Goal: Register for event/course

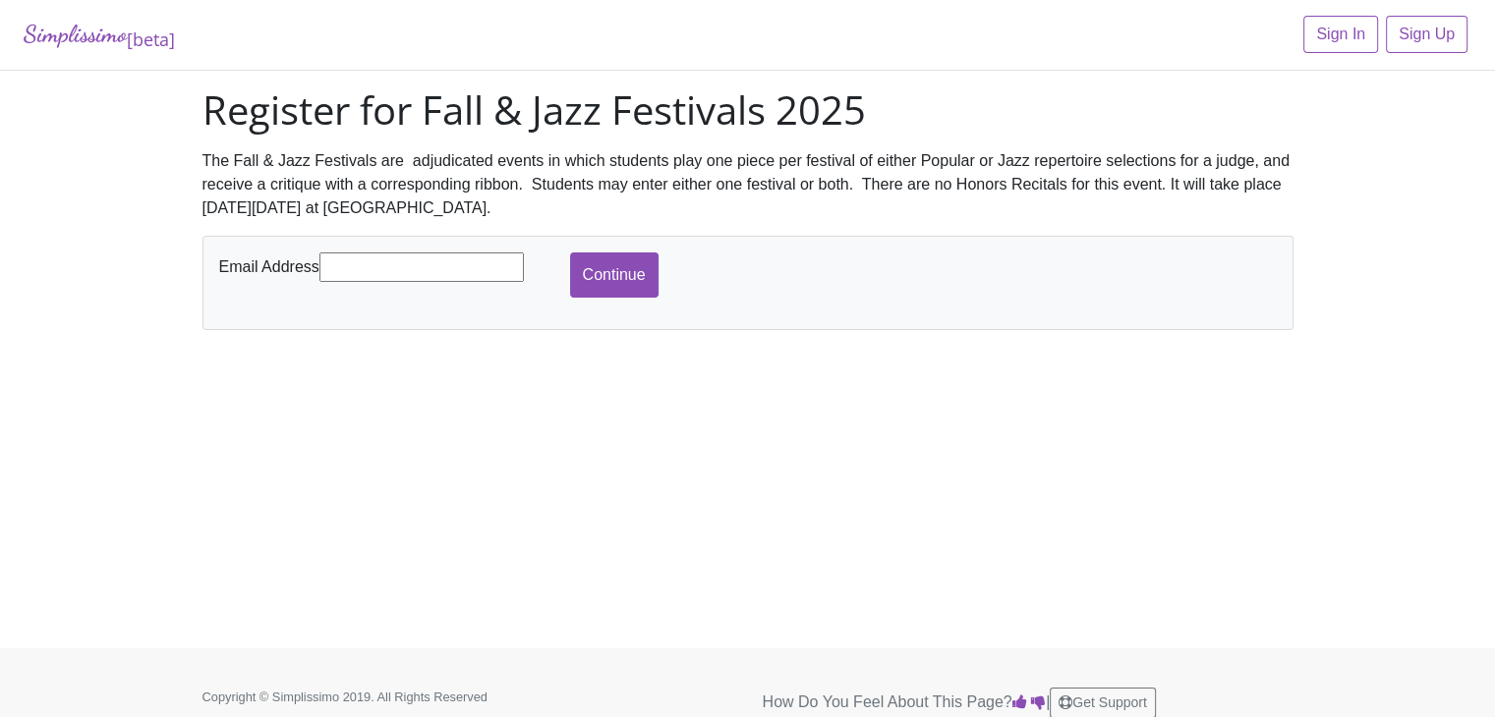
click at [385, 269] on input "text" at bounding box center [421, 267] width 204 height 29
type input "[EMAIL_ADDRESS][DOMAIN_NAME]"
click at [598, 288] on input "Continue" at bounding box center [614, 275] width 88 height 45
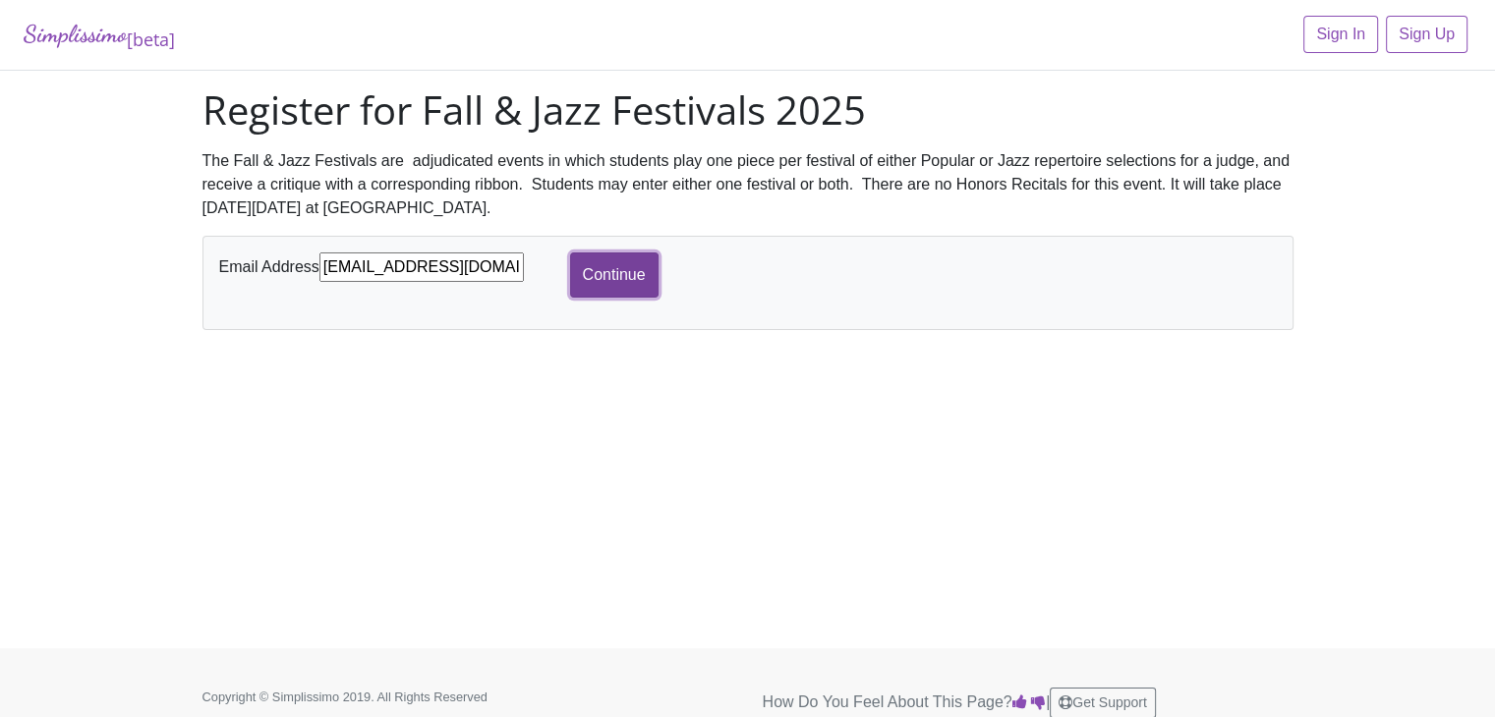
click at [598, 289] on input "Continue" at bounding box center [614, 275] width 88 height 45
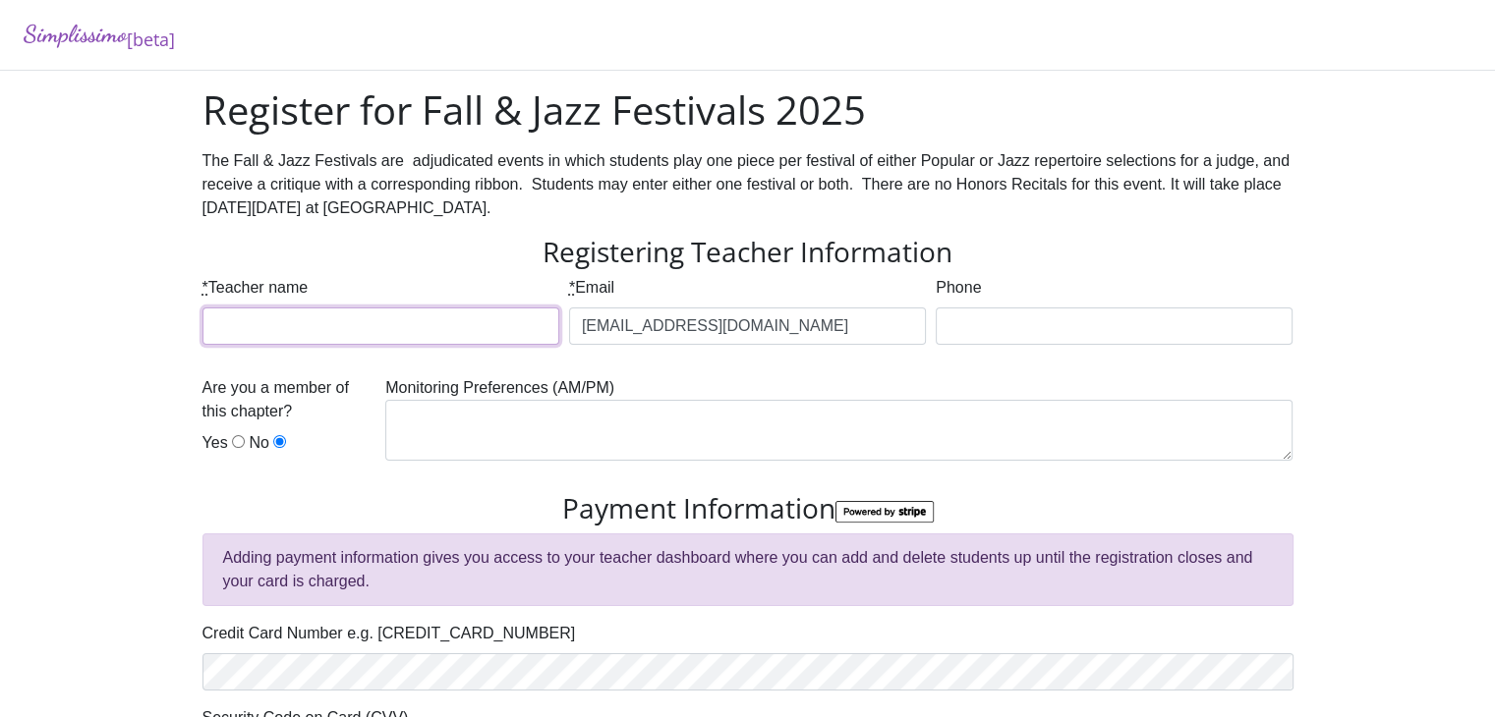
click at [418, 327] on input "* Teacher name" at bounding box center [380, 326] width 357 height 37
type input "Robin Mehl"
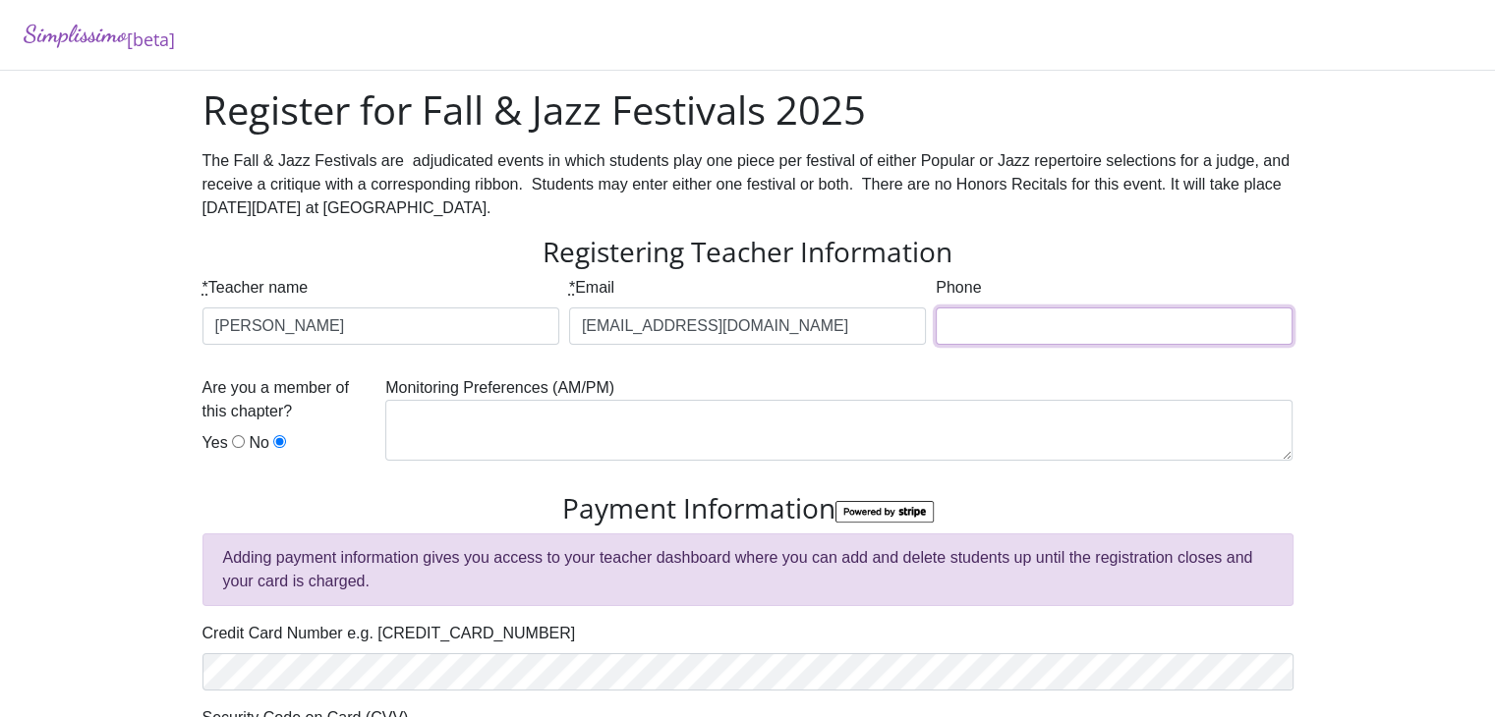
click at [1000, 319] on input "Phone" at bounding box center [1114, 326] width 357 height 37
type input "_"
type input "Complete Registration"
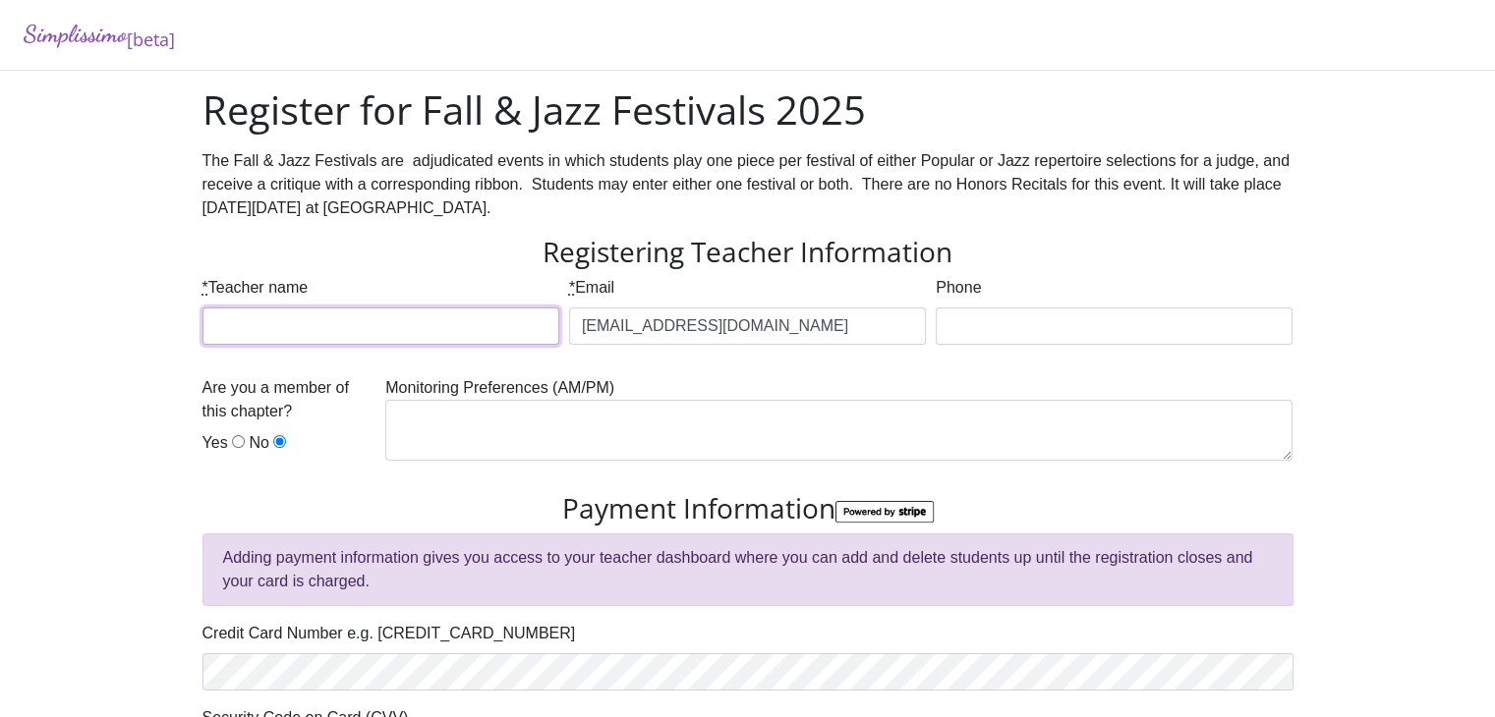
click at [371, 335] on input "* Teacher name" at bounding box center [380, 326] width 357 height 37
type input "Robin Mehl"
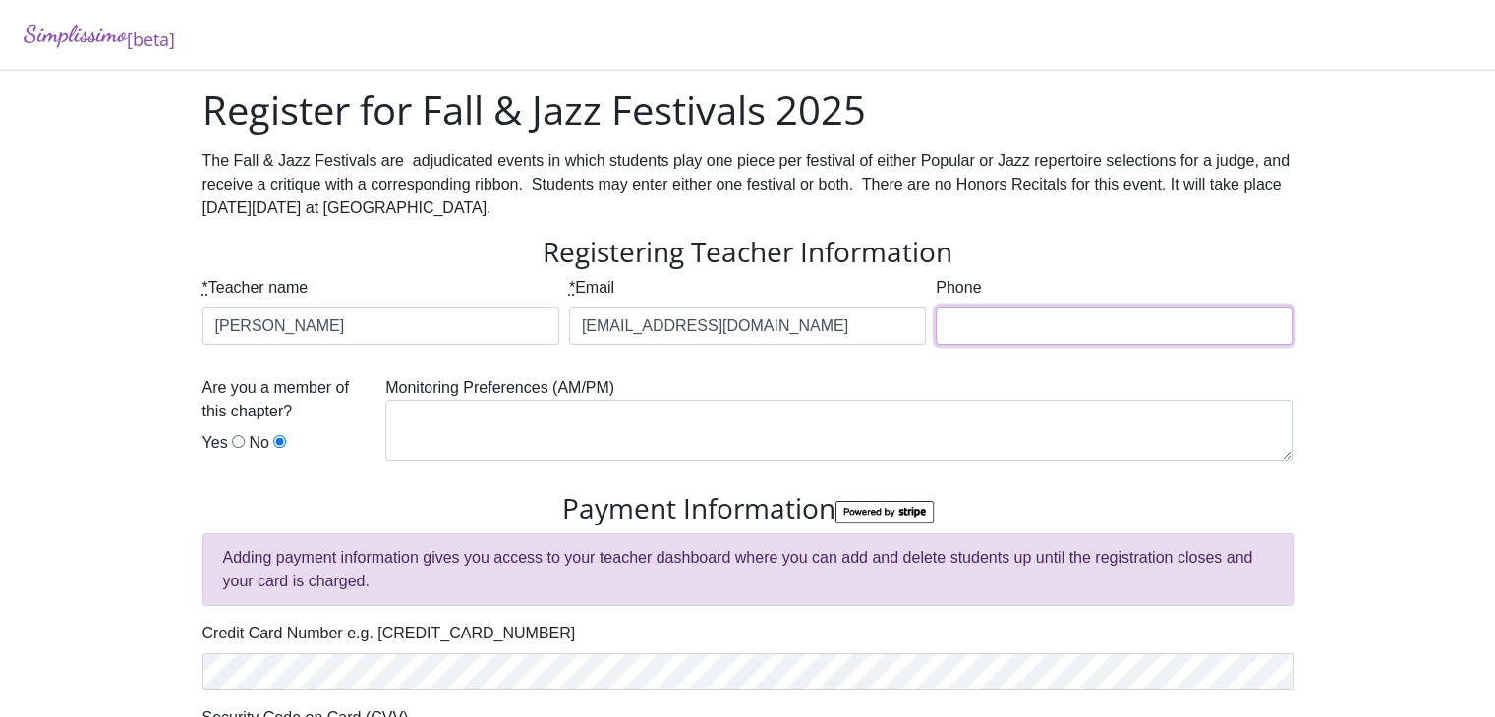
click at [971, 331] on input "Phone" at bounding box center [1114, 326] width 357 height 37
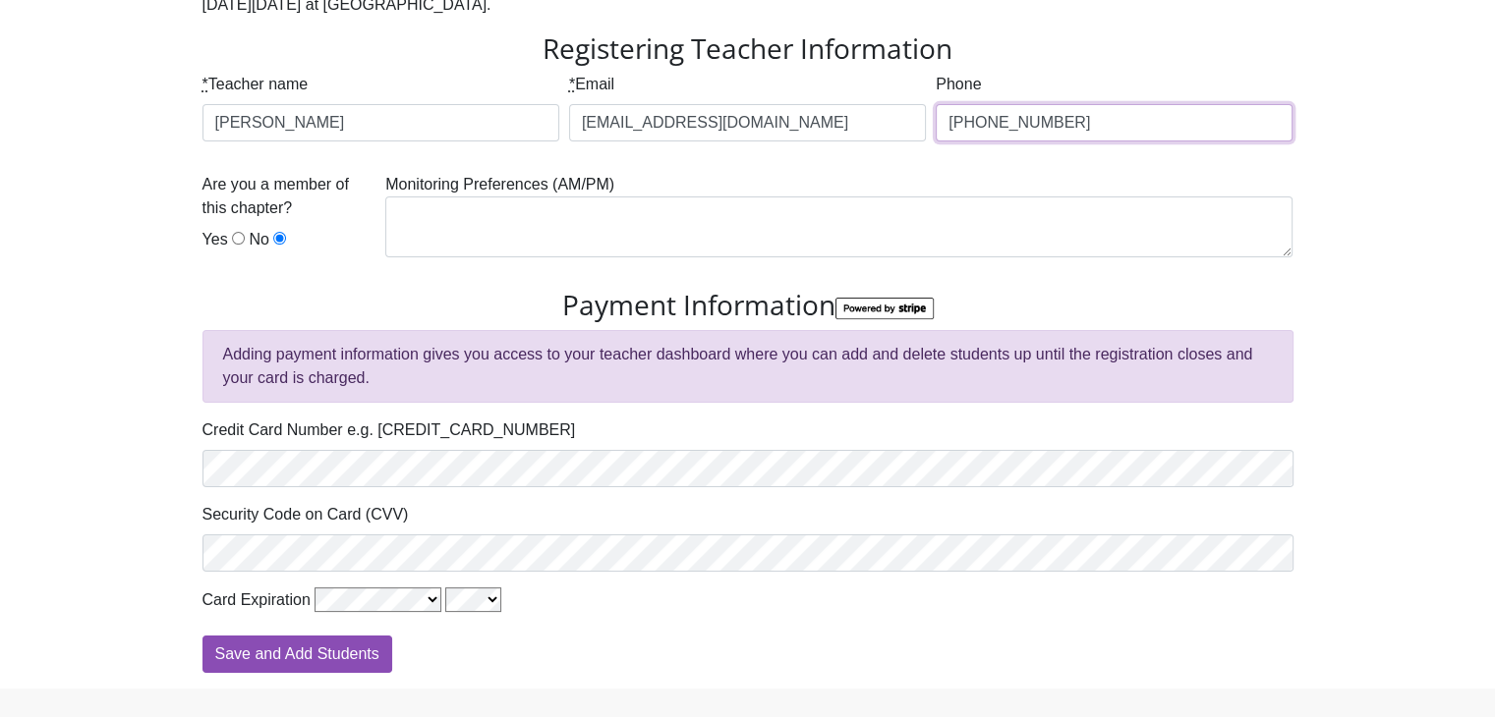
scroll to position [212, 0]
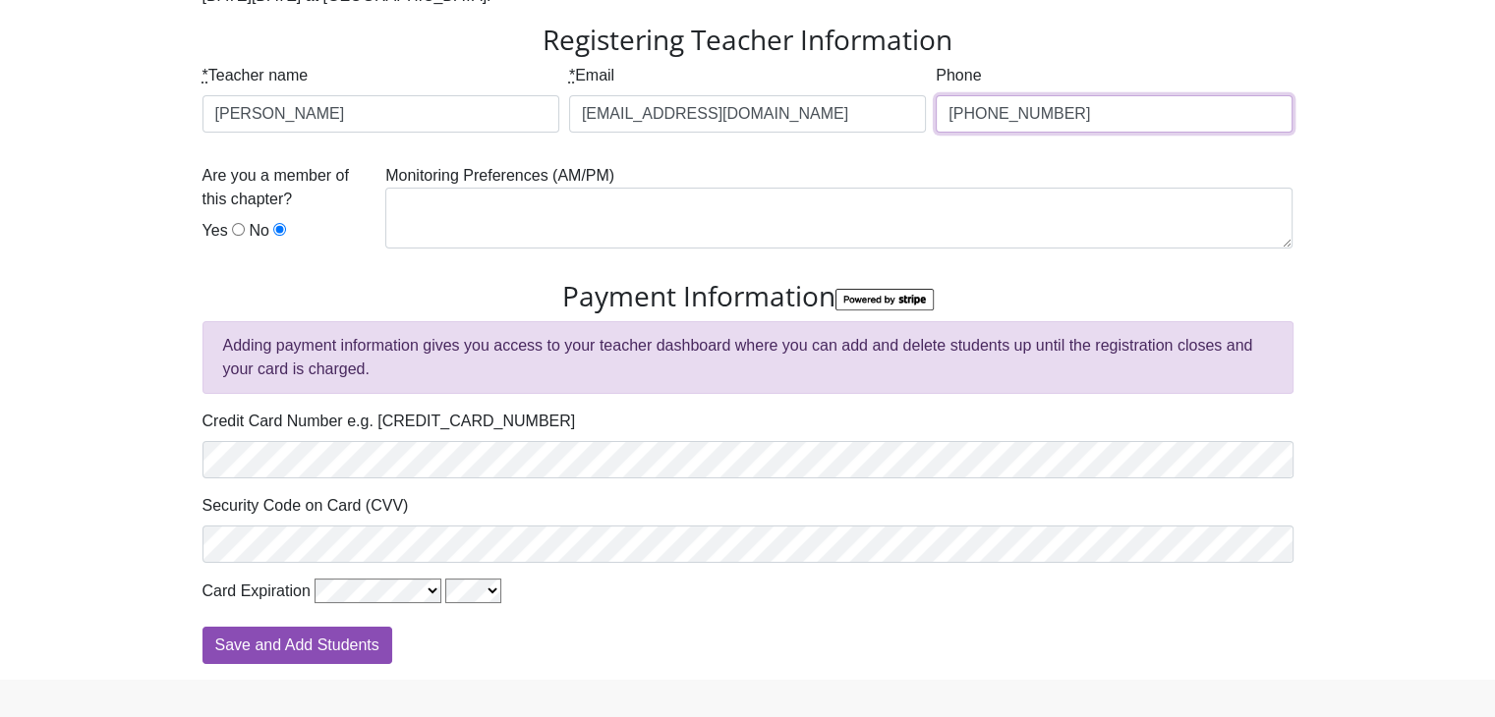
type input "+4368184158336"
click at [488, 219] on textarea at bounding box center [838, 218] width 907 height 61
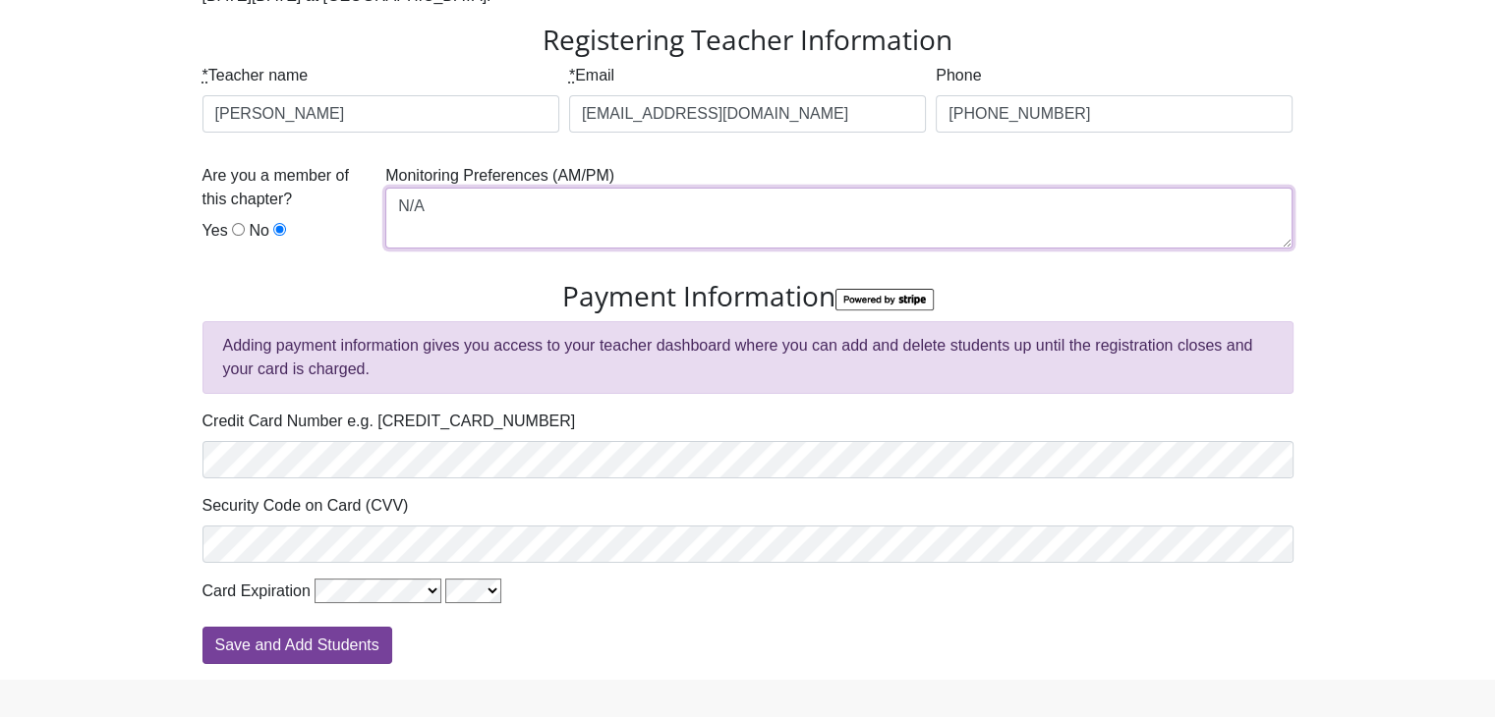
type textarea "N/A"
click at [334, 637] on input "Save and Add Students" at bounding box center [297, 645] width 190 height 37
type input "Processing"
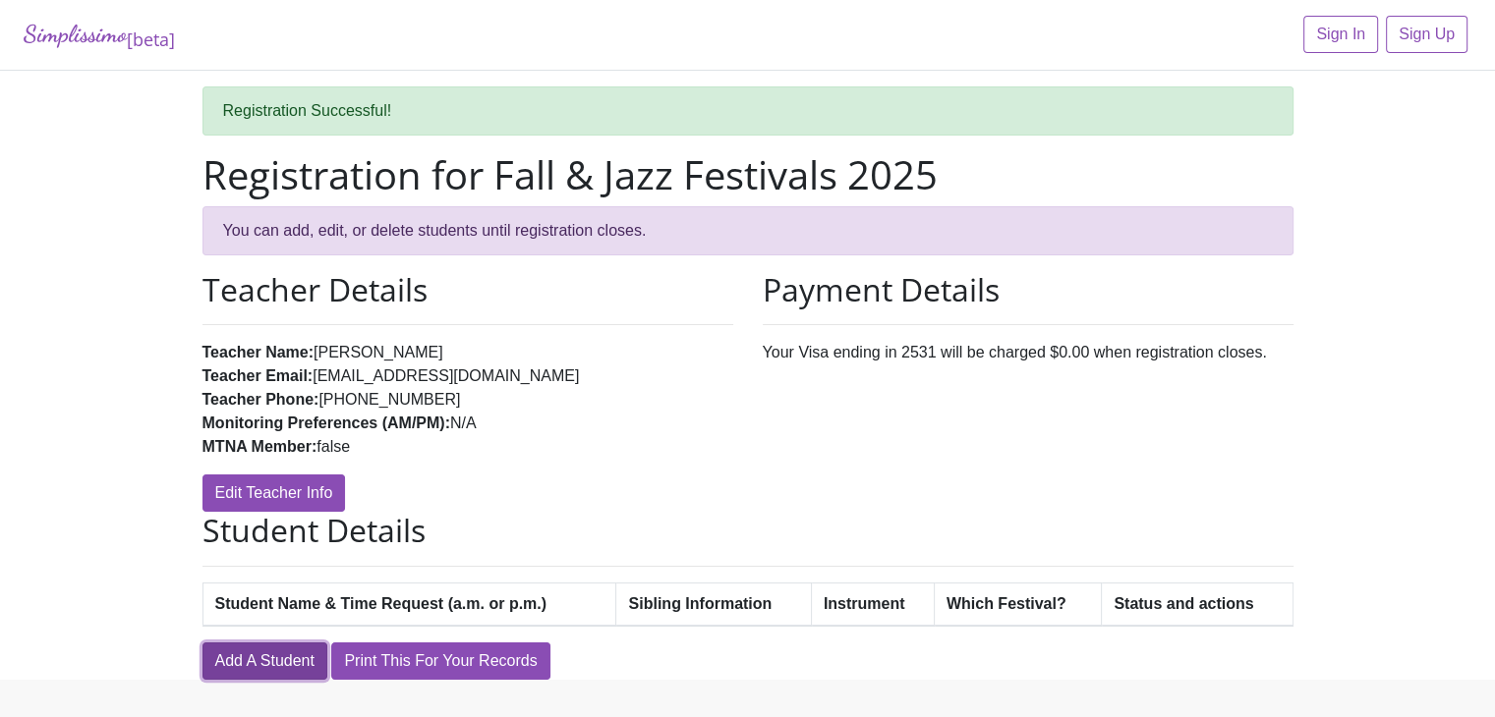
click at [263, 657] on link "Add A Student" at bounding box center [264, 661] width 125 height 37
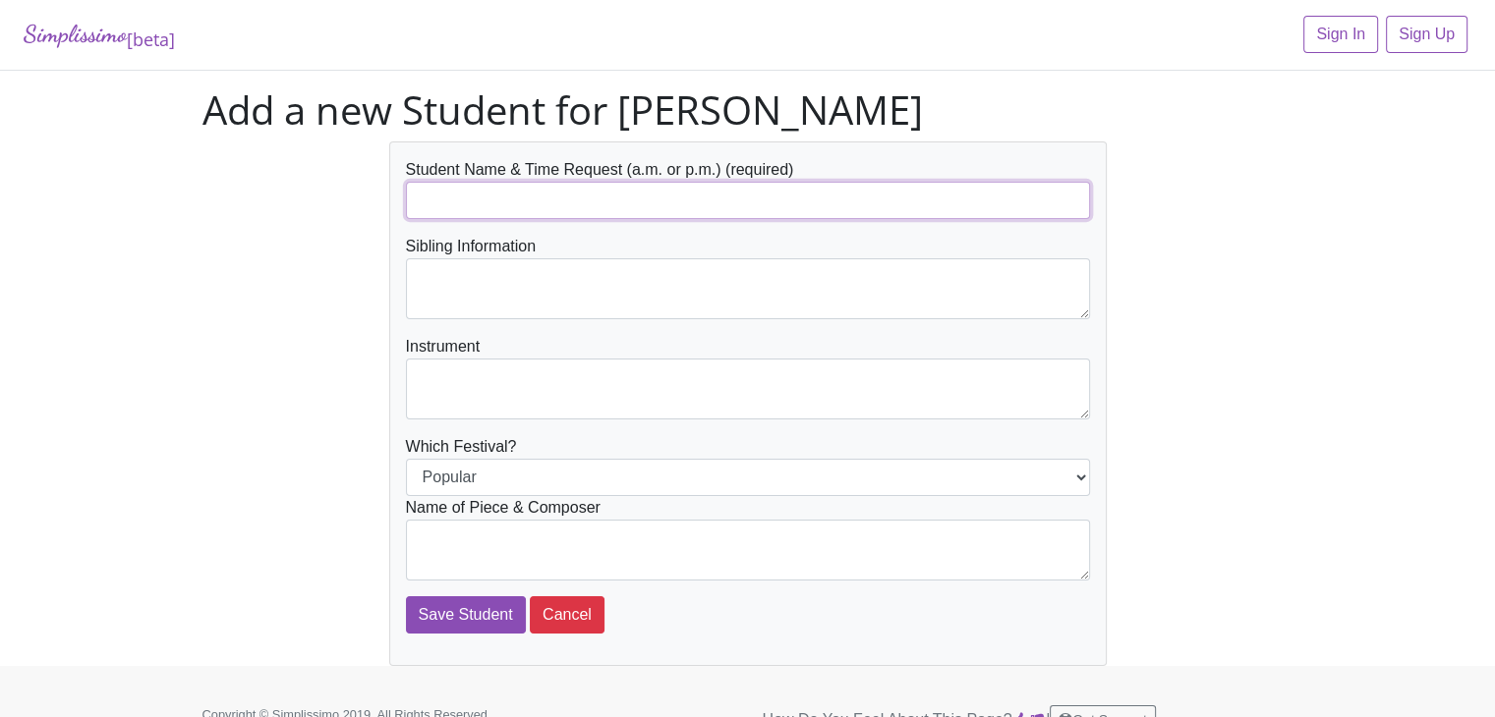
click at [481, 208] on input "text" at bounding box center [748, 200] width 684 height 37
type input "[PERSON_NAME]"
click at [460, 388] on textarea at bounding box center [748, 389] width 684 height 61
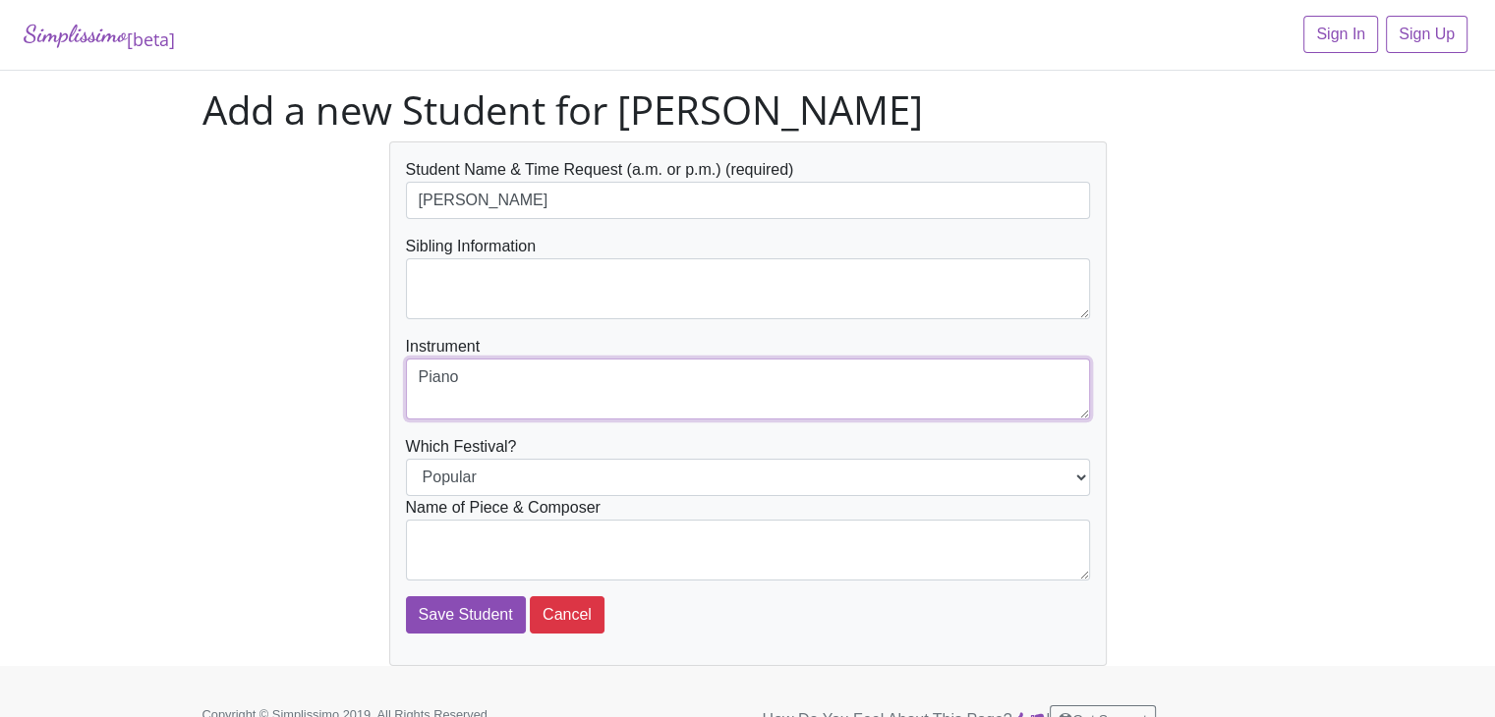
type textarea "Piano"
click at [578, 475] on select "Popular Jazz" at bounding box center [748, 477] width 684 height 37
select select "Jazz"
click at [406, 459] on select "Popular Jazz" at bounding box center [748, 477] width 684 height 37
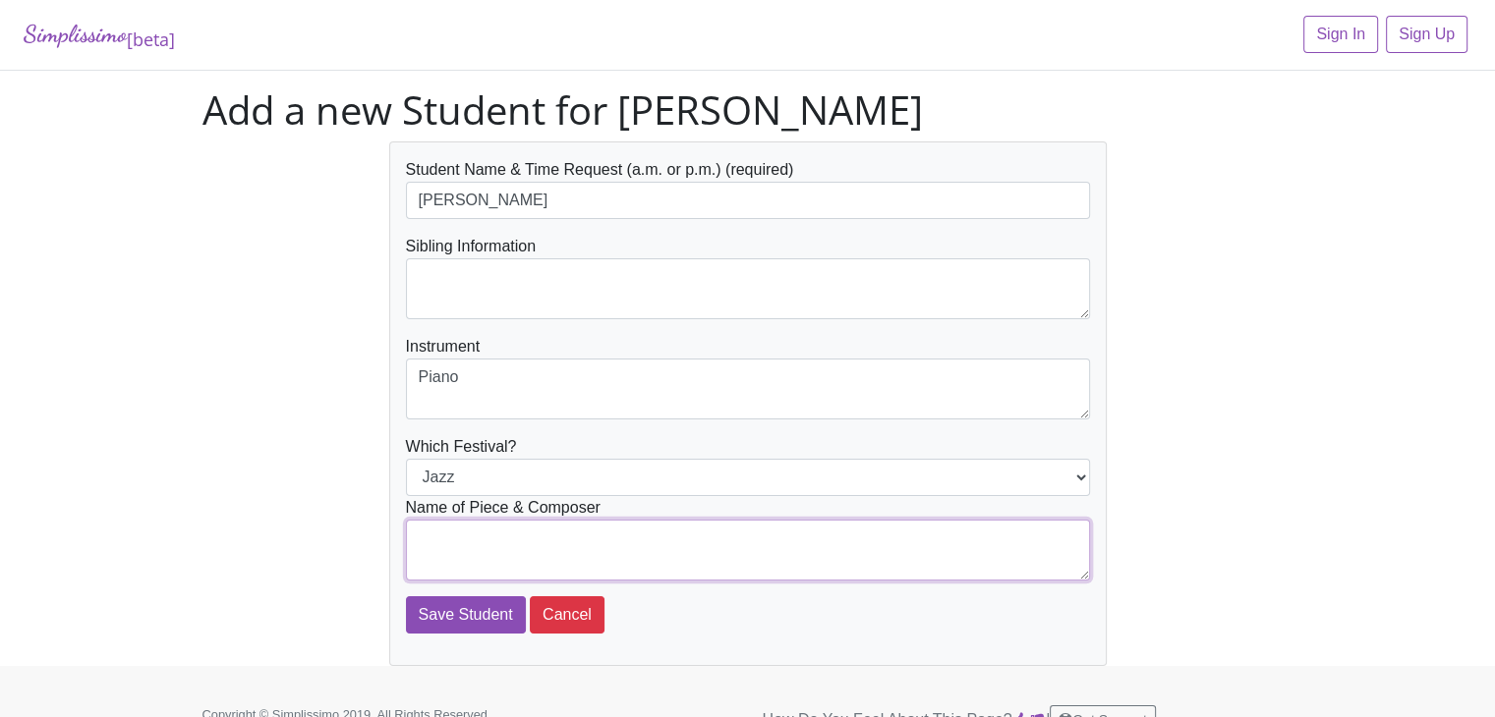
click at [527, 542] on textarea at bounding box center [748, 550] width 684 height 61
type textarea "Linus and Lucy"
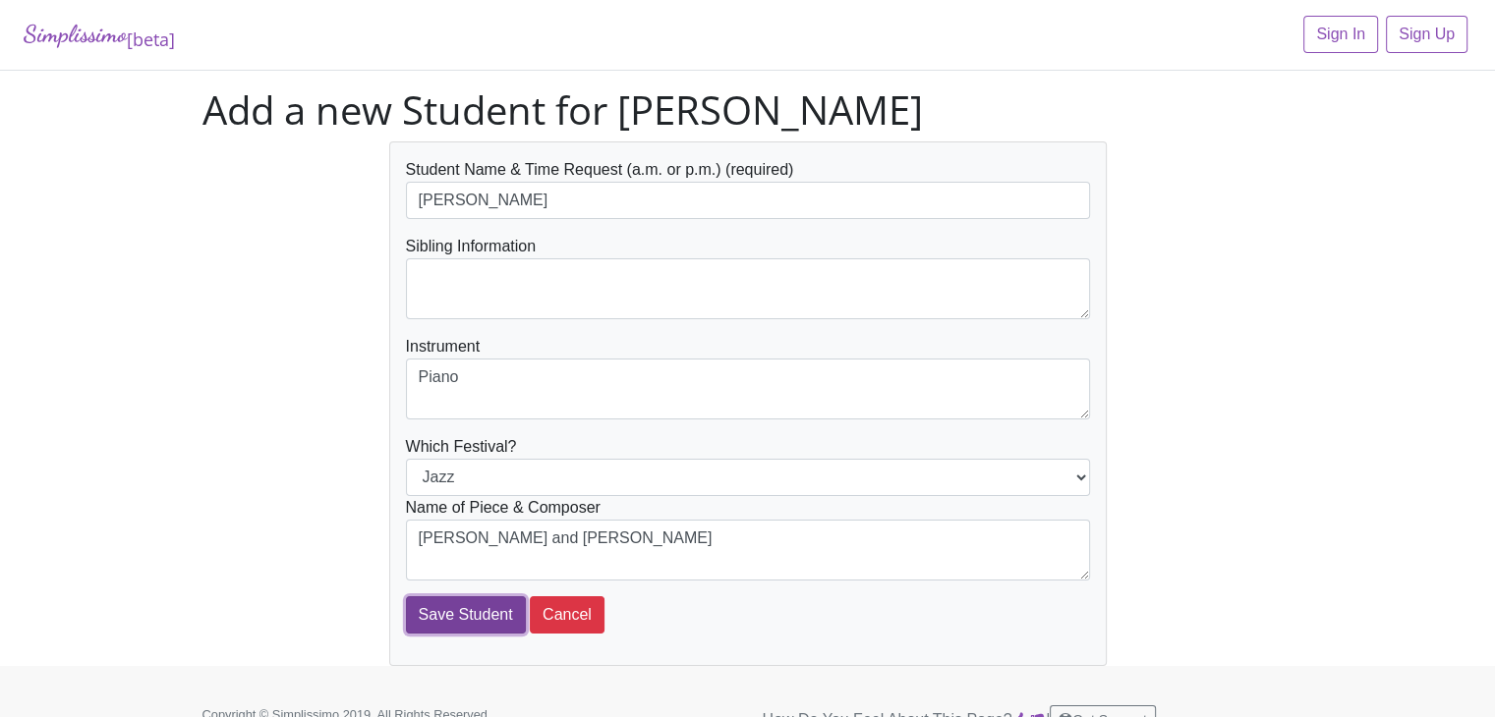
click at [448, 617] on input "Save Student" at bounding box center [466, 615] width 120 height 37
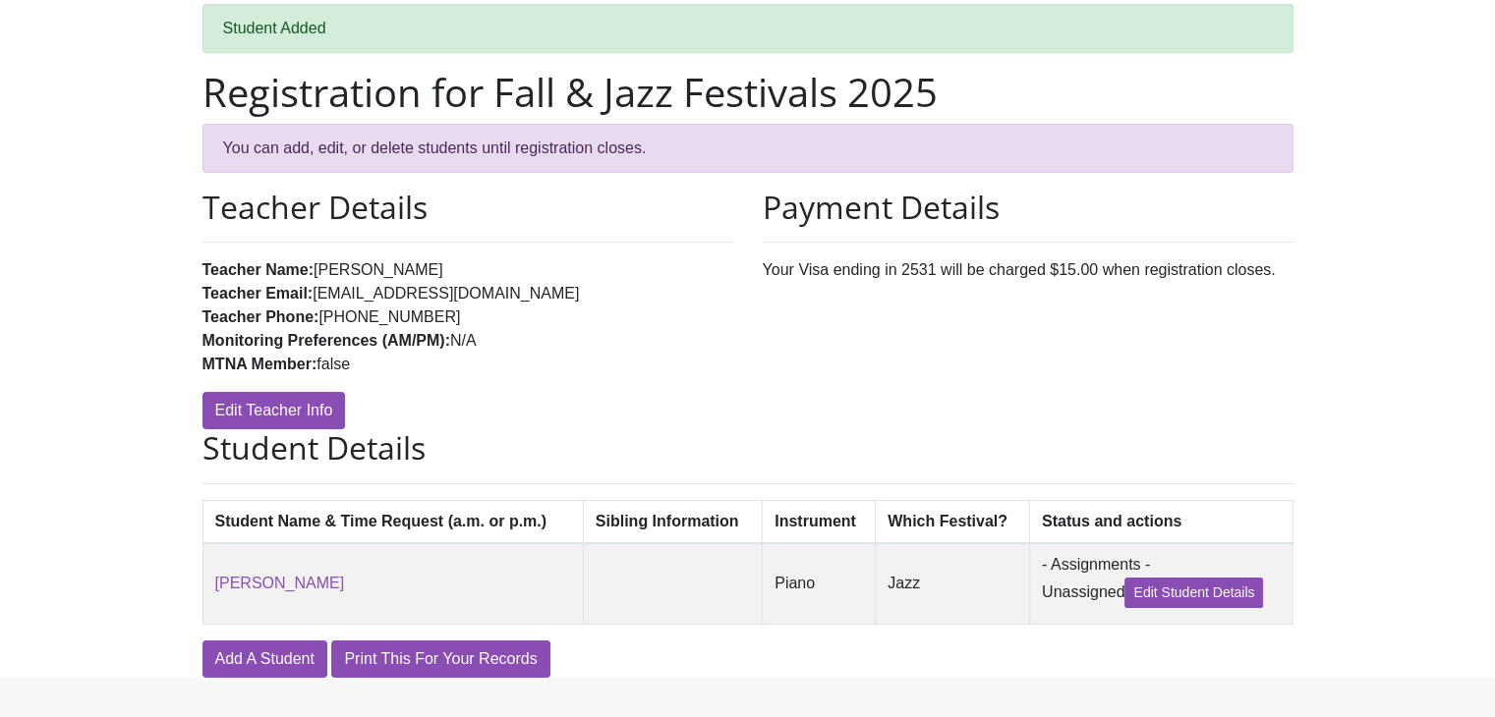
scroll to position [132, 0]
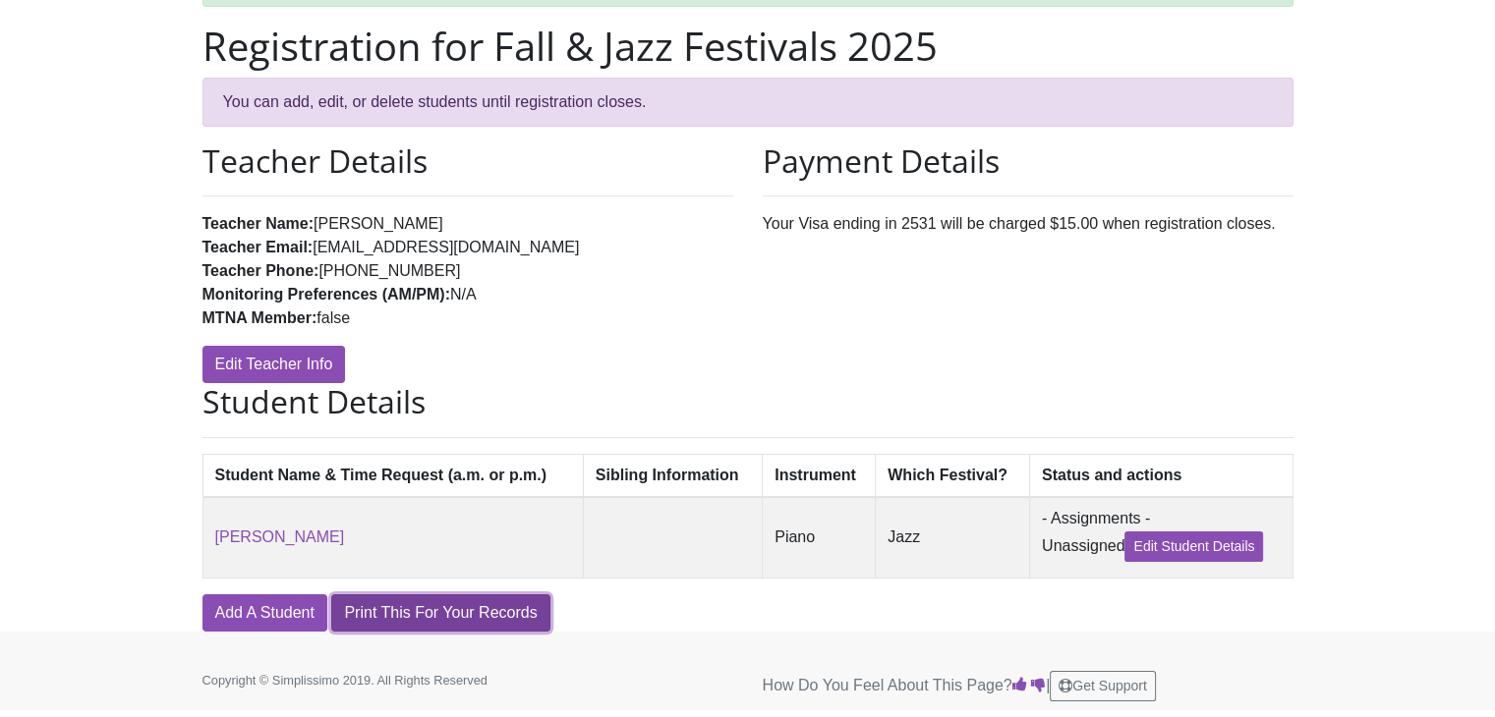
click at [470, 604] on link "Print This For Your Records" at bounding box center [440, 613] width 218 height 37
click at [415, 609] on link "Print This For Your Records" at bounding box center [440, 613] width 218 height 37
click at [369, 622] on link "Print This For Your Records" at bounding box center [440, 613] width 218 height 37
